Goal: Task Accomplishment & Management: Use online tool/utility

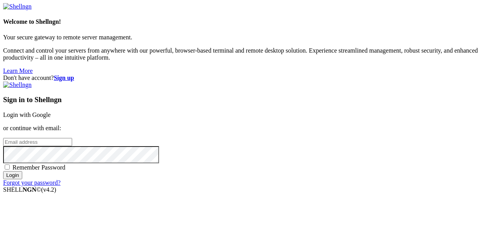
click at [51, 111] on link "Login with Google" at bounding box center [27, 114] width 48 height 7
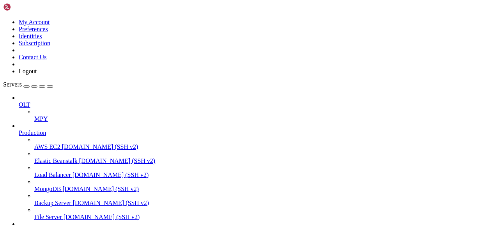
scroll to position [78, 0]
click at [49, 185] on span "MongoDB" at bounding box center [47, 188] width 26 height 7
click at [72, 171] on span "[DOMAIN_NAME] (SSH v2)" at bounding box center [110, 174] width 76 height 7
click at [31, 101] on link "OLT" at bounding box center [257, 104] width 477 height 7
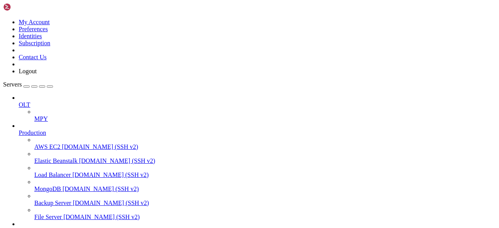
click at [34, 115] on span "MPY" at bounding box center [41, 118] width 14 height 7
click at [37, 115] on span "MPY" at bounding box center [41, 118] width 14 height 7
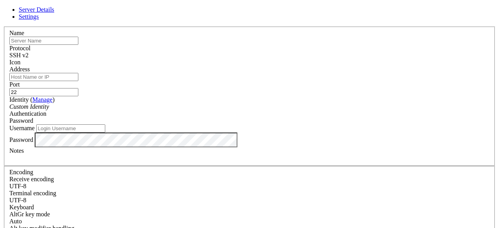
click at [78, 45] on input "text" at bounding box center [43, 41] width 69 height 8
paste input "[TECHNICAL_ID]"
type input "[TECHNICAL_ID]"
click at [78, 81] on input "Address" at bounding box center [43, 77] width 69 height 8
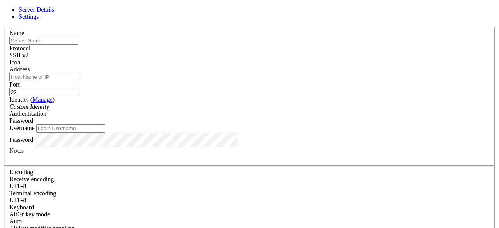
paste input "[TECHNICAL_ID]"
type input "[TECHNICAL_ID]"
click at [78, 45] on input "text" at bounding box center [43, 41] width 69 height 8
type input "b"
type input "[PERSON_NAME].[PERSON_NAME]"
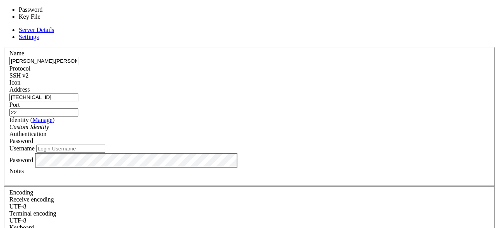
click at [303, 137] on div "Password" at bounding box center [249, 140] width 480 height 7
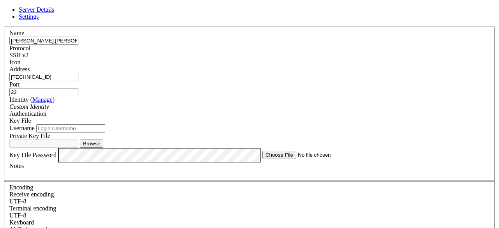
click at [207, 110] on div "Custom Identity" at bounding box center [249, 106] width 480 height 7
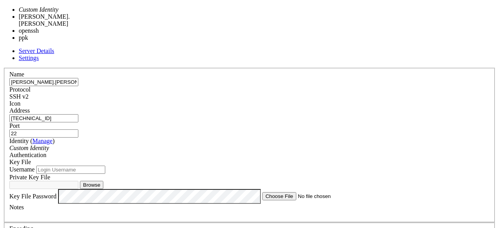
type input "[PERSON_NAME].[PERSON_NAME]"
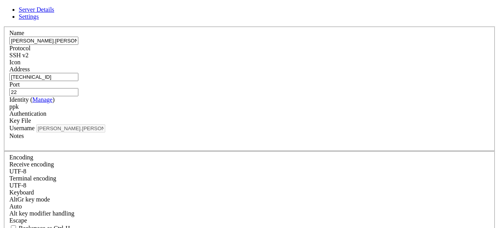
click at [322, 117] on div "Key File" at bounding box center [249, 120] width 480 height 7
click at [317, 117] on div "Key File" at bounding box center [249, 120] width 480 height 7
click at [174, 146] on div at bounding box center [249, 142] width 480 height 7
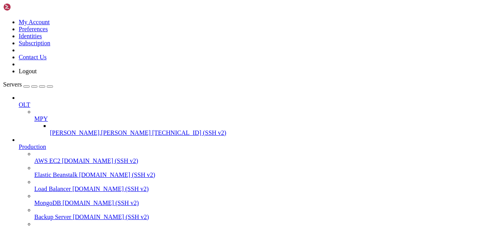
click at [50, 129] on span "[PERSON_NAME].[PERSON_NAME]" at bounding box center [100, 132] width 100 height 7
click at [152, 129] on span "[TECHNICAL_ID] (SSH v2)" at bounding box center [189, 132] width 74 height 7
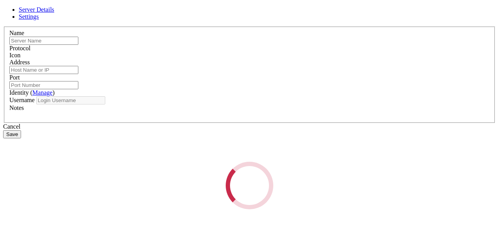
type input "[PERSON_NAME].[PERSON_NAME]"
type input "[TECHNICAL_ID]"
type input "22"
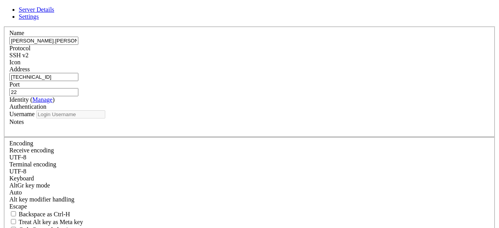
type input "[PERSON_NAME].[PERSON_NAME]"
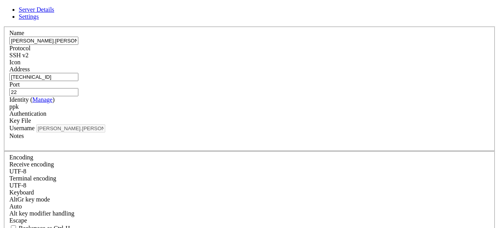
click at [174, 110] on div "ppk" at bounding box center [249, 106] width 480 height 7
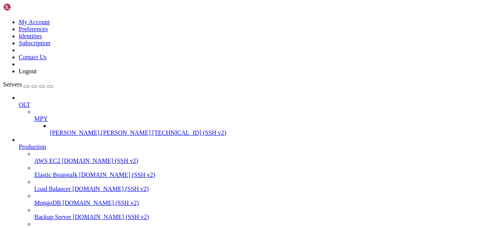
click at [152, 129] on span "[TECHNICAL_ID] (SSH v2)" at bounding box center [189, 132] width 74 height 7
